Goal: Task Accomplishment & Management: Complete application form

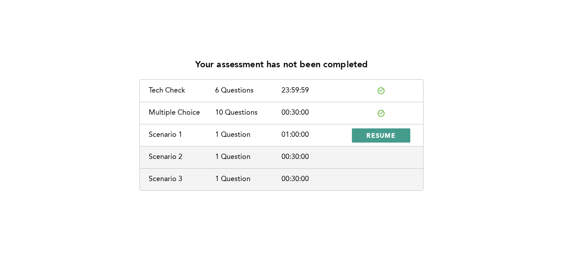
click at [369, 136] on span "RESUME" at bounding box center [381, 135] width 29 height 8
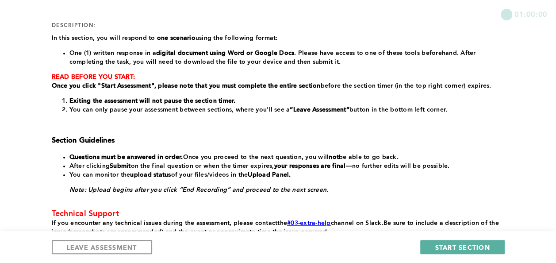
scroll to position [128, 0]
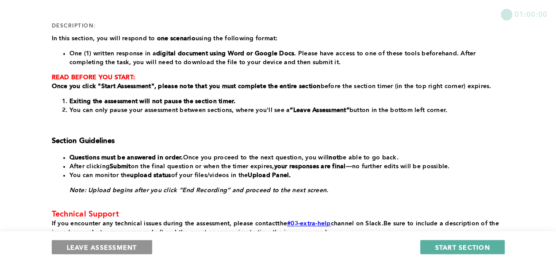
click at [136, 244] on span "LEAVE ASSESSMENT" at bounding box center [102, 247] width 70 height 8
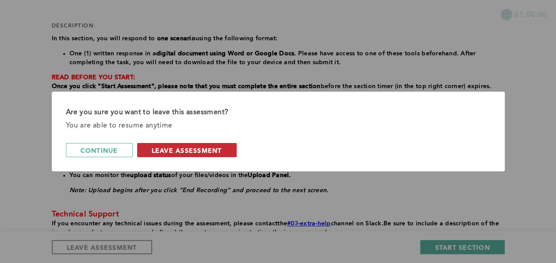
click at [199, 149] on span "leave assessment" at bounding box center [187, 150] width 70 height 8
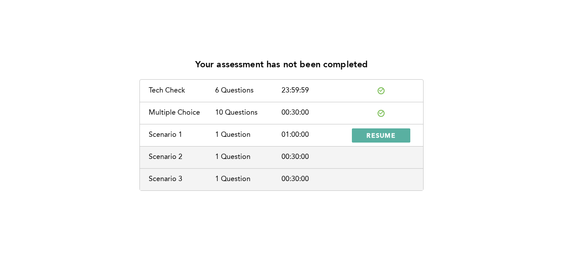
click at [249, 163] on div "Scenario 2 1 Question 00:30:00" at bounding box center [281, 157] width 283 height 22
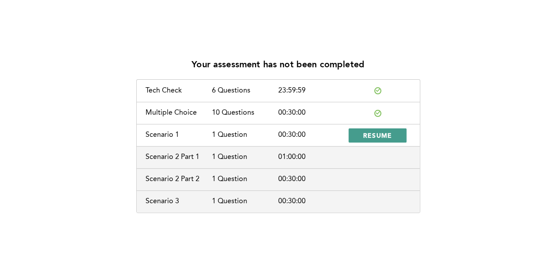
click at [362, 133] on button "RESUME" at bounding box center [378, 135] width 58 height 14
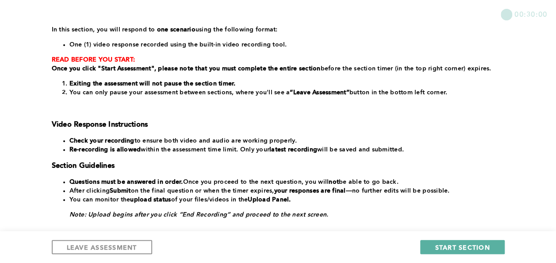
scroll to position [141, 0]
